Goal: Information Seeking & Learning: Stay updated

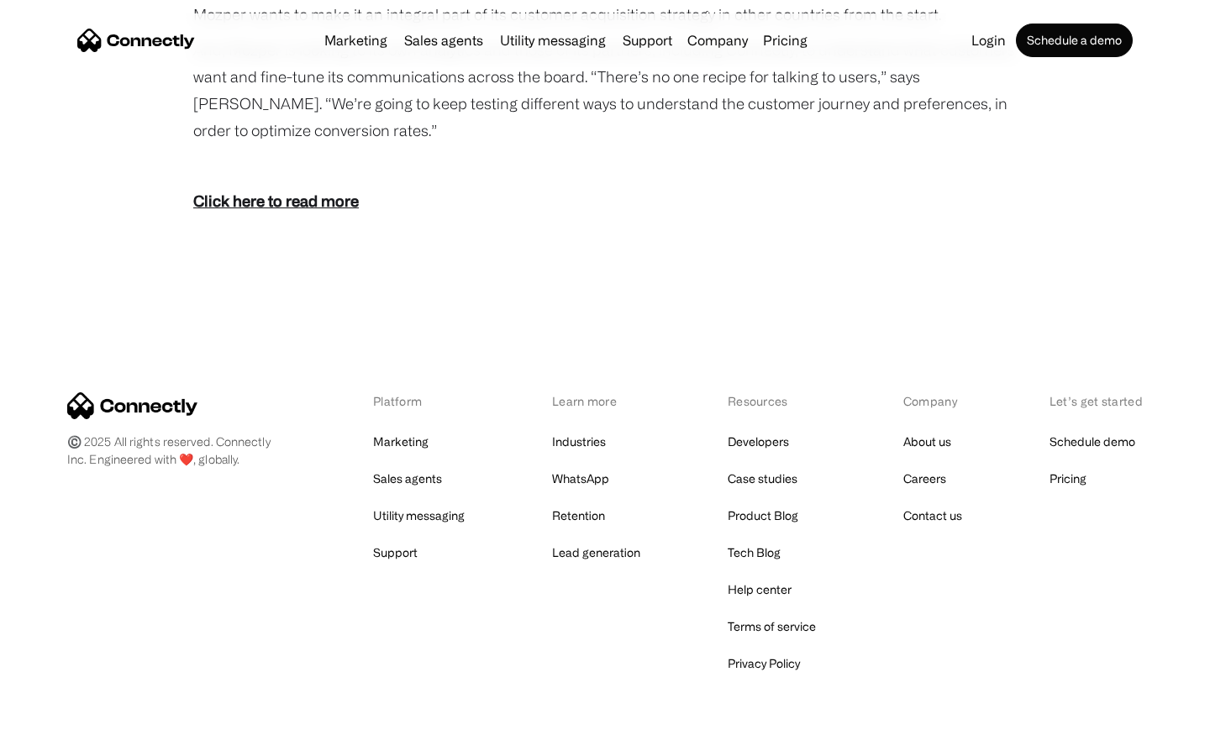
scroll to position [2301, 0]
